Goal: Task Accomplishment & Management: Manage account settings

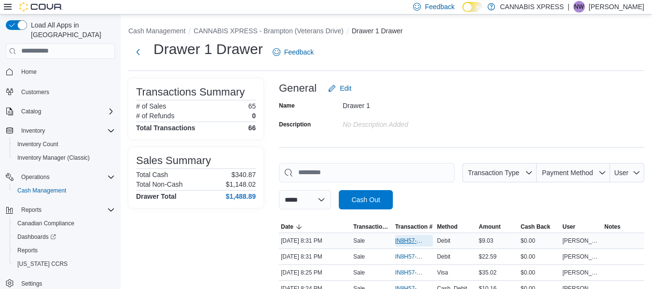
click at [403, 243] on span "IN8H57-727414" at bounding box center [409, 241] width 28 height 8
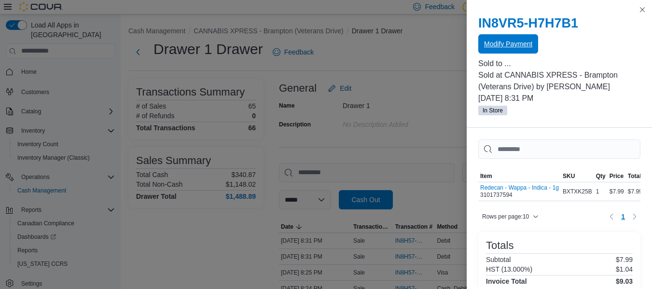
click at [528, 48] on span "Modify Payment" at bounding box center [508, 44] width 48 height 10
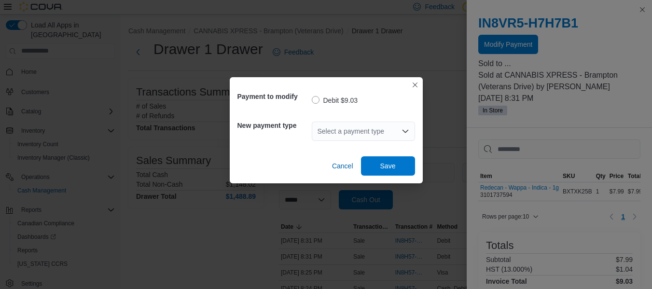
click at [320, 131] on div "Select a payment type" at bounding box center [363, 131] width 103 height 19
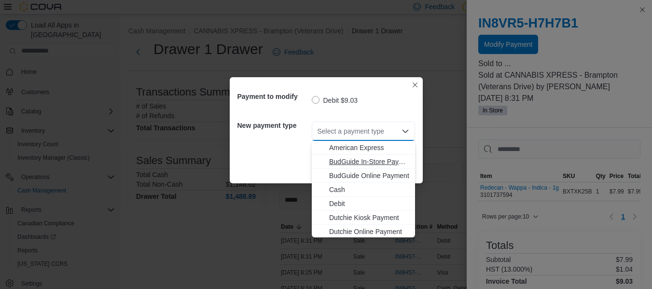
scroll to position [99, 0]
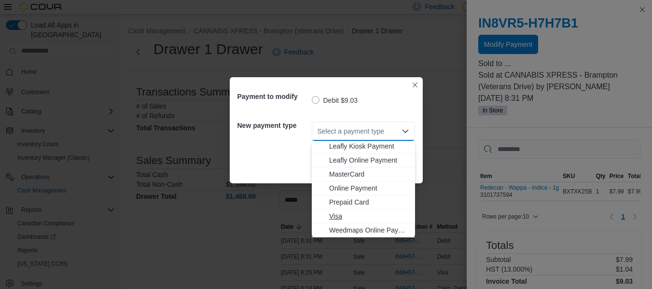
click at [336, 215] on span "Visa" at bounding box center [369, 216] width 80 height 10
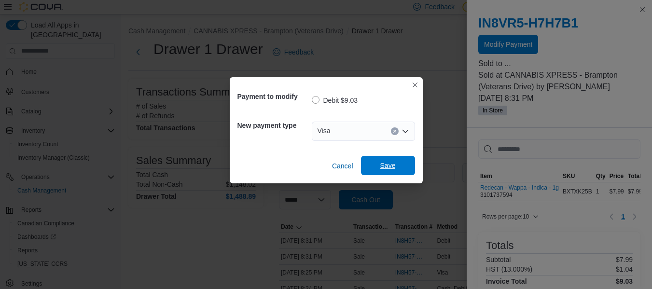
click at [401, 174] on span "Save" at bounding box center [388, 165] width 42 height 19
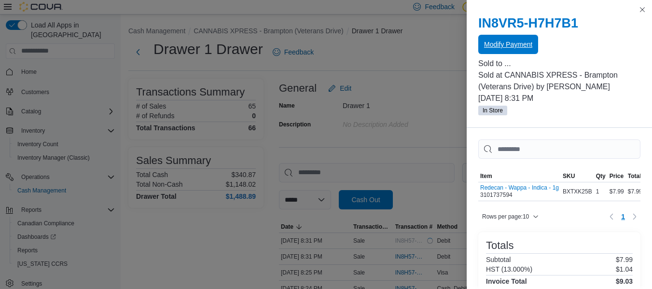
scroll to position [0, 0]
